Goal: Find specific page/section: Find specific page/section

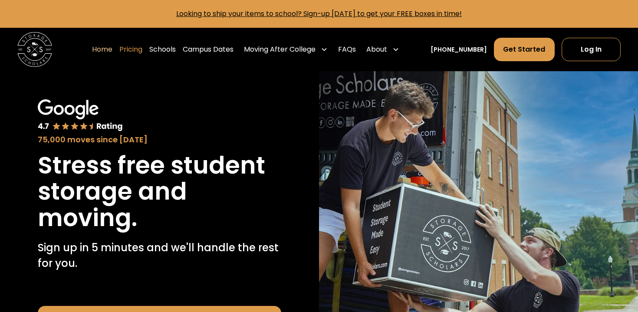
click at [141, 53] on link "Pricing" at bounding box center [130, 49] width 23 height 24
click at [174, 52] on link "Schools" at bounding box center [162, 49] width 26 height 24
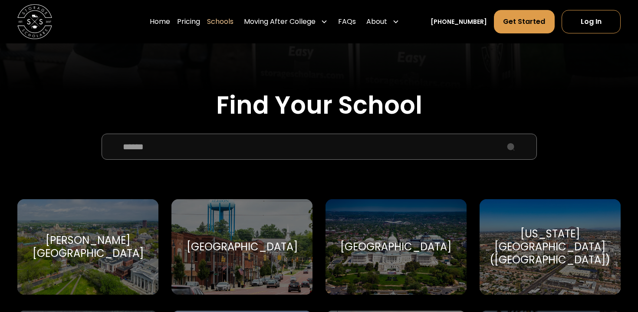
scroll to position [241, 0]
click at [156, 145] on input "School Select Form" at bounding box center [319, 147] width 435 height 26
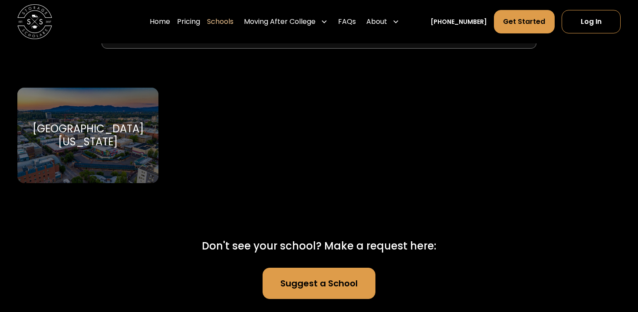
scroll to position [365, 0]
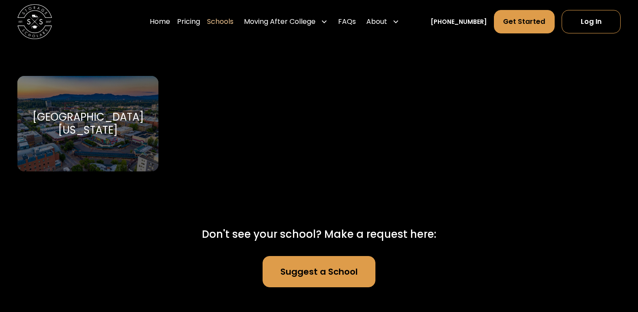
type input "******"
click at [94, 124] on div "[GEOGRAPHIC_DATA][US_STATE]" at bounding box center [88, 124] width 120 height 26
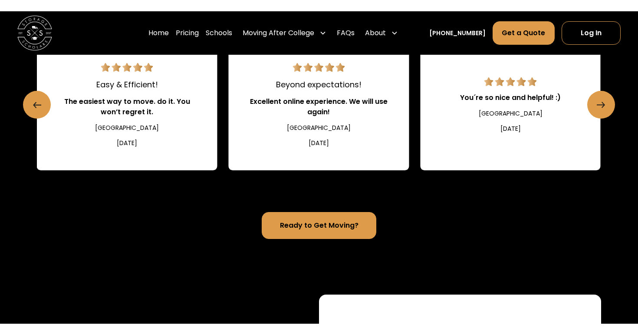
scroll to position [1003, 0]
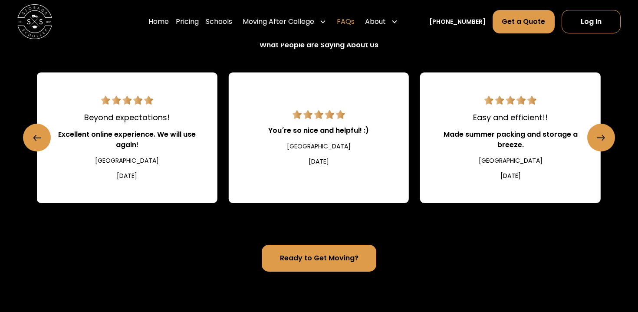
click at [354, 21] on link "FAQs" at bounding box center [346, 22] width 18 height 24
